Goal: Information Seeking & Learning: Learn about a topic

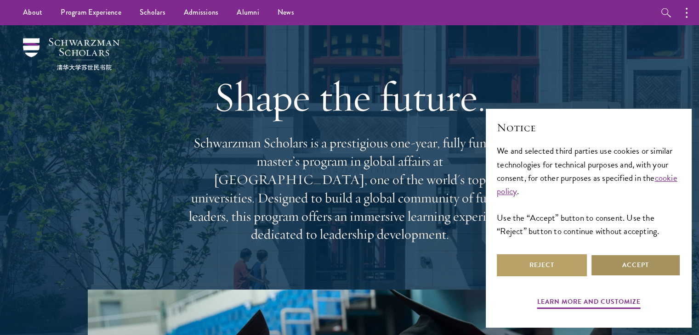
click at [632, 270] on button "Accept" at bounding box center [635, 265] width 90 height 22
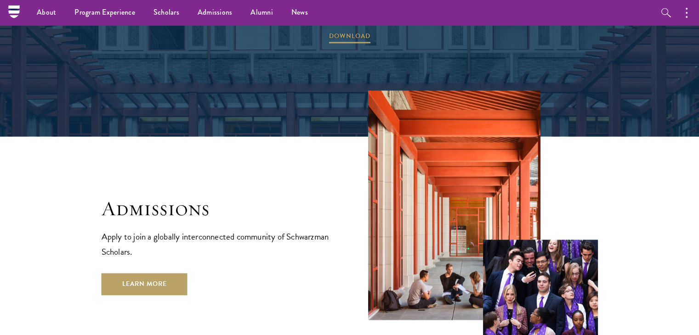
scroll to position [1378, 0]
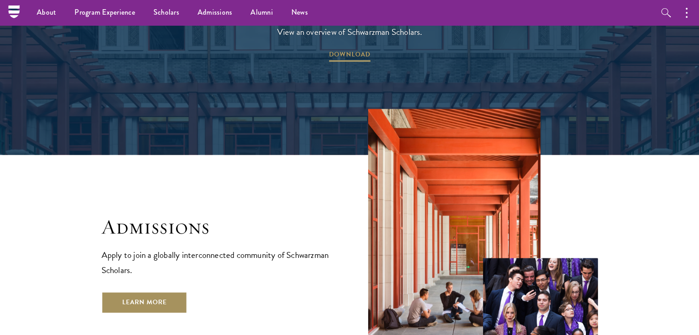
click at [137, 292] on link "Learn More" at bounding box center [144, 303] width 86 height 22
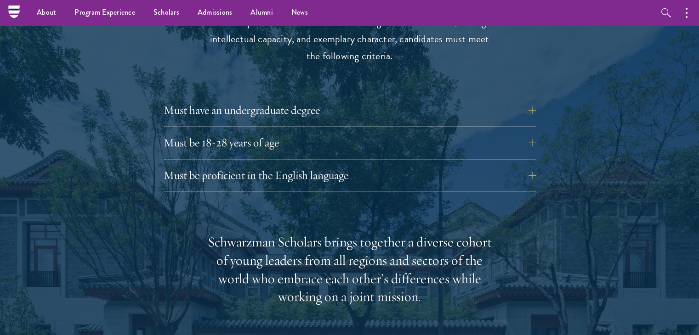
scroll to position [1170, 0]
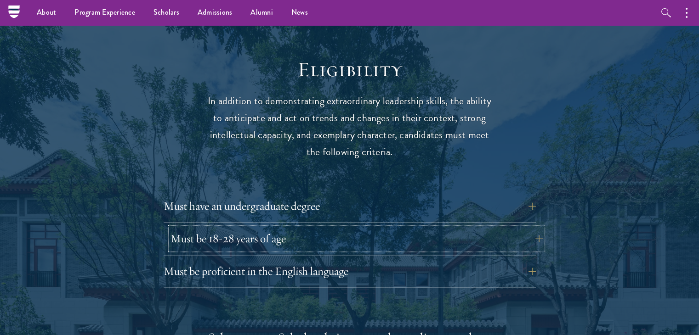
click at [532, 228] on button "Must be 18-28 years of age" at bounding box center [356, 239] width 372 height 22
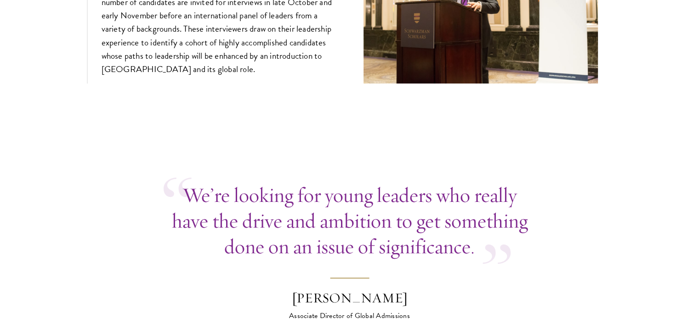
scroll to position [3997, 0]
